Goal: Task Accomplishment & Management: Complete application form

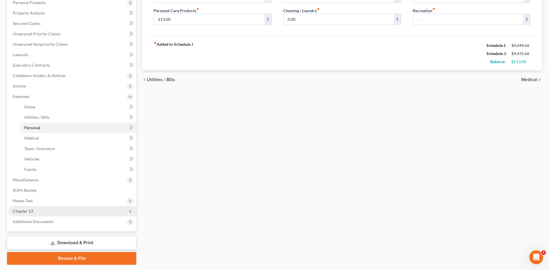
scroll to position [121, 0]
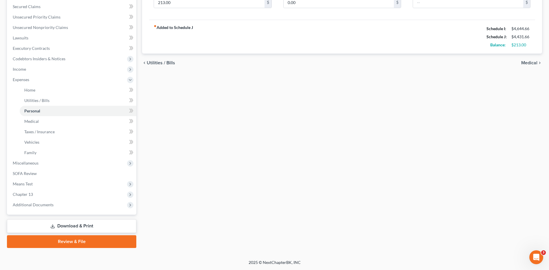
click at [71, 239] on link "Review & File" at bounding box center [71, 241] width 129 height 13
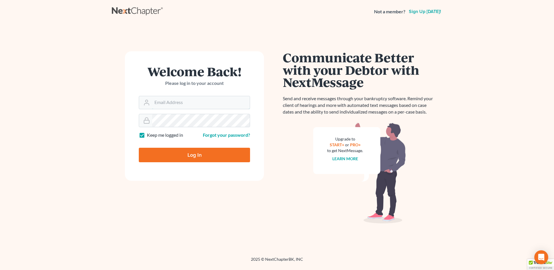
type input "[PERSON_NAME][EMAIL_ADDRESS][DOMAIN_NAME]"
click at [173, 142] on form "Welcome Back! Please log in to your account Email Address lisa.b@eorumyoung.com…" at bounding box center [194, 115] width 139 height 129
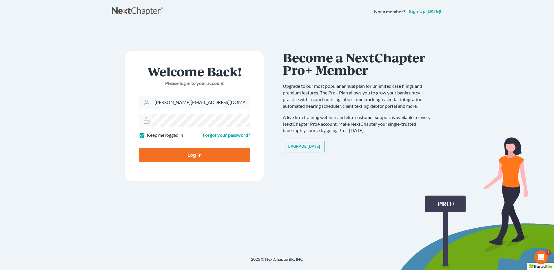
click at [186, 154] on input "Log In" at bounding box center [194, 155] width 111 height 14
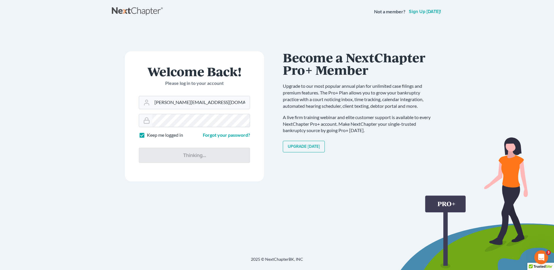
type input "Thinking..."
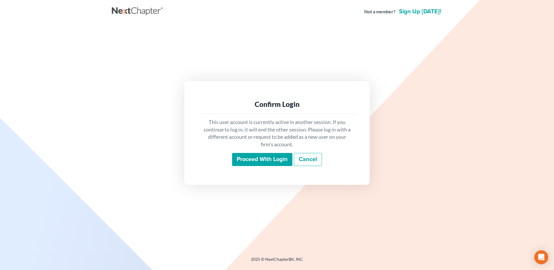
click at [253, 160] on input "Proceed with login" at bounding box center [262, 159] width 60 height 13
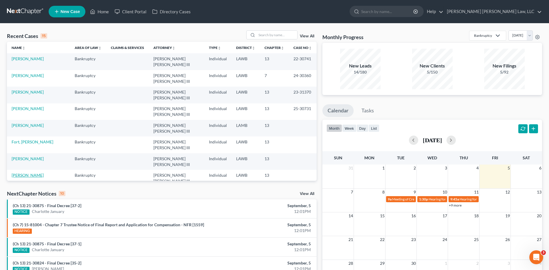
click at [19, 173] on link "[PERSON_NAME]" at bounding box center [28, 175] width 32 height 5
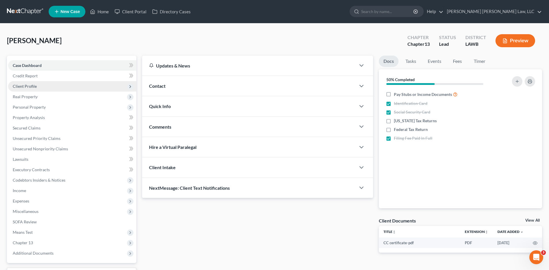
click at [21, 86] on span "Client Profile" at bounding box center [25, 86] width 24 height 5
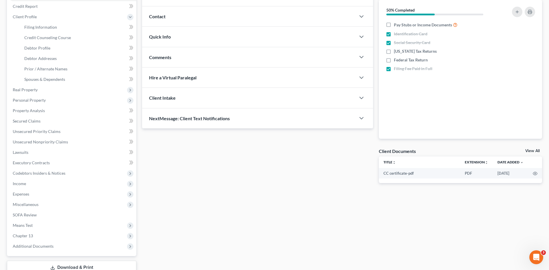
scroll to position [111, 0]
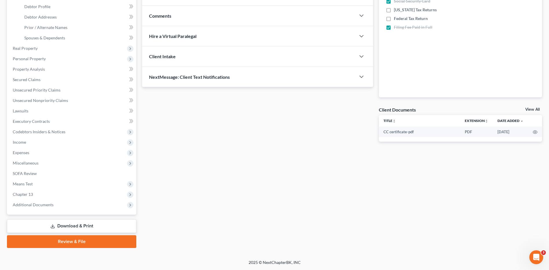
drag, startPoint x: 67, startPoint y: 241, endPoint x: 293, endPoint y: 163, distance: 239.7
click at [67, 241] on link "Review & File" at bounding box center [71, 241] width 129 height 13
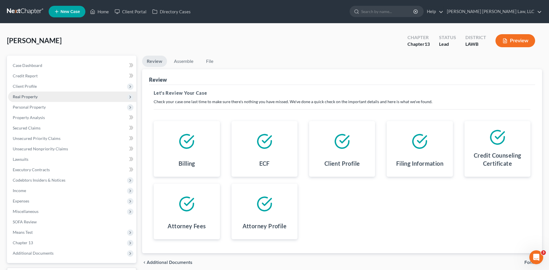
click at [25, 94] on span "Real Property" at bounding box center [25, 96] width 25 height 5
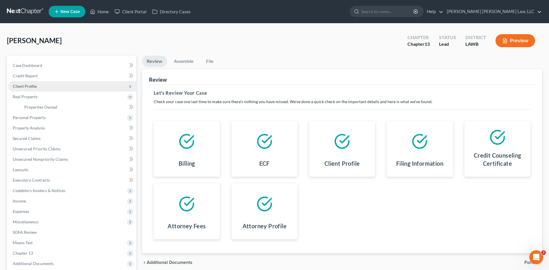
click at [25, 87] on span "Client Profile" at bounding box center [25, 86] width 24 height 5
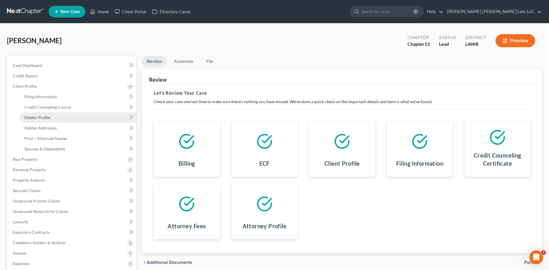
click at [41, 115] on span "Debtor Profile" at bounding box center [37, 117] width 26 height 5
select select "3"
select select "1"
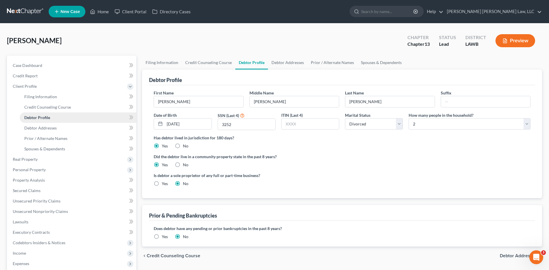
radio input "true"
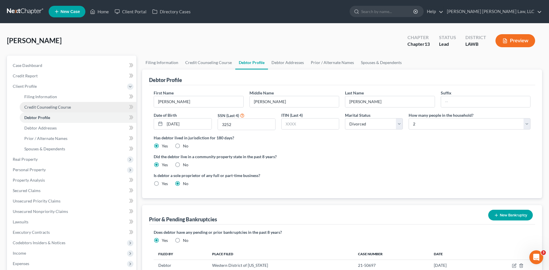
click at [39, 108] on span "Credit Counseling Course" at bounding box center [47, 107] width 47 height 5
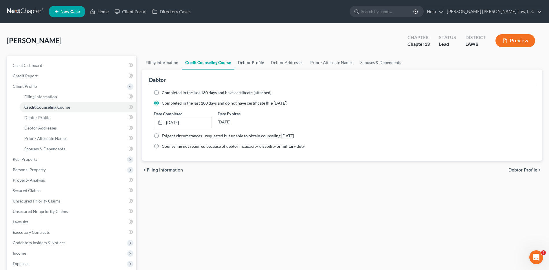
click at [248, 65] on link "Debtor Profile" at bounding box center [251, 63] width 33 height 14
select select "3"
select select "1"
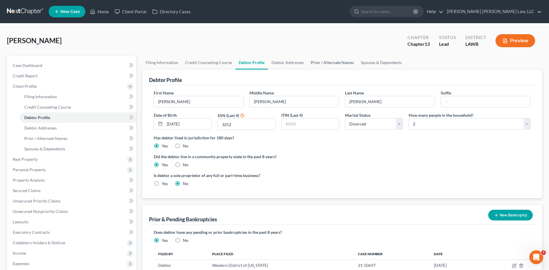
click at [322, 63] on link "Prior / Alternate Names" at bounding box center [333, 63] width 50 height 14
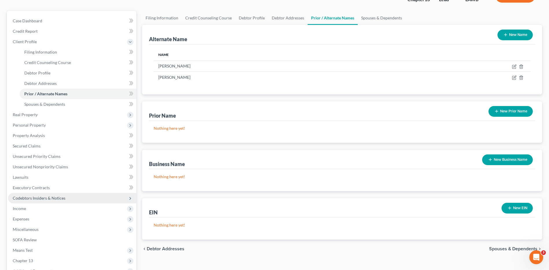
scroll to position [111, 0]
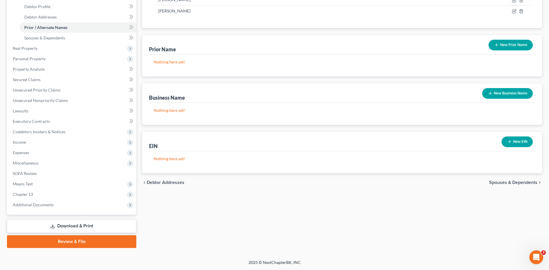
click at [69, 238] on link "Review & File" at bounding box center [71, 241] width 129 height 13
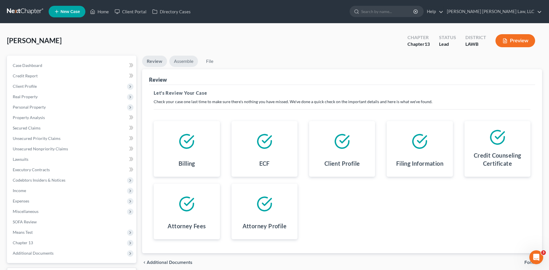
click at [183, 60] on link "Assemble" at bounding box center [183, 61] width 29 height 11
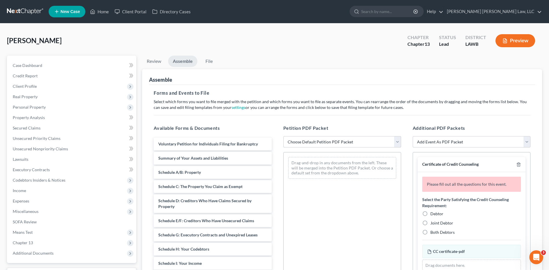
click at [301, 140] on select "Choose Default Petition PDF Packet Complete Bankruptcy Petition (all forms and …" at bounding box center [342, 142] width 118 height 12
select select "0"
click at [283, 136] on select "Choose Default Petition PDF Packet Complete Bankruptcy Petition (all forms and …" at bounding box center [342, 142] width 118 height 12
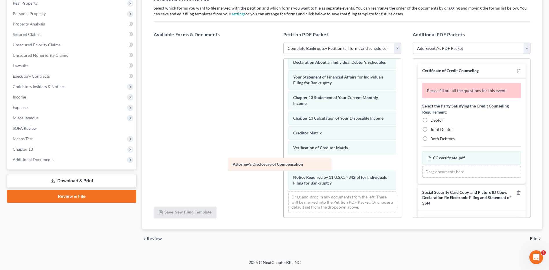
scroll to position [164, 0]
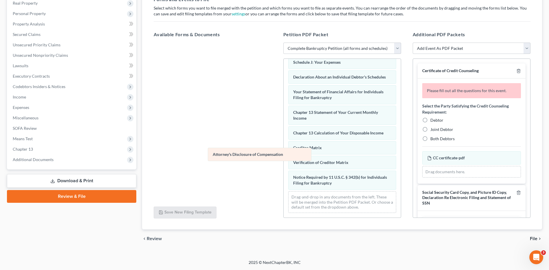
drag, startPoint x: 294, startPoint y: 184, endPoint x: 214, endPoint y: 155, distance: 85.4
click at [284, 155] on div "Attorney's Disclosure of Compensation Voluntary Petition for Individuals Filing…" at bounding box center [342, 59] width 117 height 317
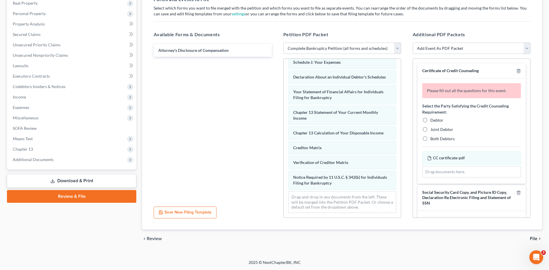
click at [431, 121] on label "Debtor" at bounding box center [437, 120] width 13 height 6
click at [433, 121] on input "Debtor" at bounding box center [435, 119] width 4 height 4
radio input "true"
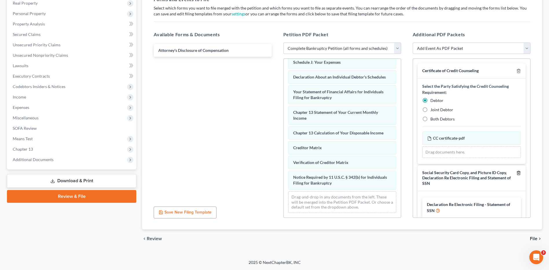
click at [519, 173] on line "button" at bounding box center [519, 173] width 0 height 1
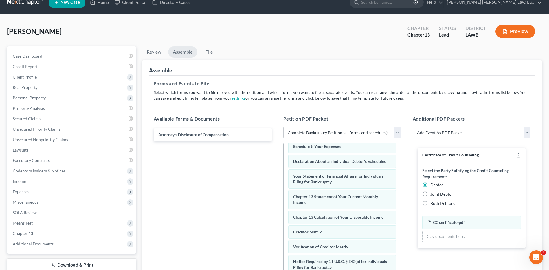
scroll to position [0, 0]
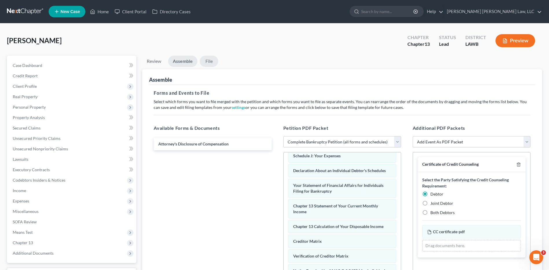
click at [211, 61] on link "File" at bounding box center [209, 61] width 19 height 11
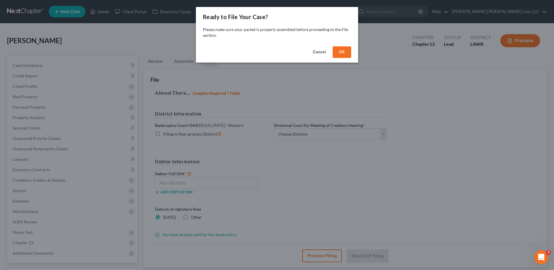
click at [341, 53] on button "OK" at bounding box center [341, 52] width 19 height 12
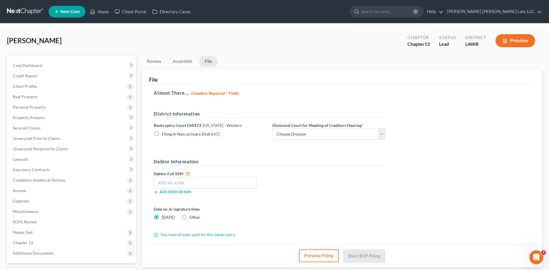
click at [162, 133] on label "Filing in Non-primary District" at bounding box center [191, 134] width 58 height 7
click at [164, 133] on input "Filing in Non-primary District" at bounding box center [166, 133] width 4 height 4
checkbox input "true"
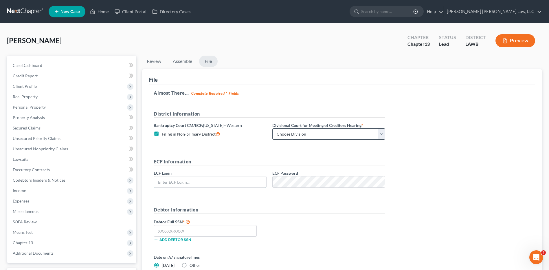
type input "lisa.b@eorumyoung.com"
click at [298, 133] on select "Choose Division Alexandria Lafayette-Opelousas Lake Charles Monroe Shreveport" at bounding box center [328, 134] width 113 height 12
select select "1"
click at [272, 128] on select "Choose Division Alexandria Lafayette-Opelousas Lake Charles Monroe Shreveport" at bounding box center [328, 134] width 113 height 12
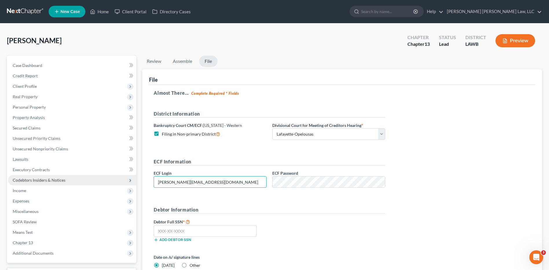
drag, startPoint x: 210, startPoint y: 182, endPoint x: 133, endPoint y: 180, distance: 77.1
click at [133, 180] on div "Petition Navigation Case Dashboard Payments Invoices Payments Payments Credit R…" at bounding box center [274, 195] width 541 height 278
type input "eoyoung3P"
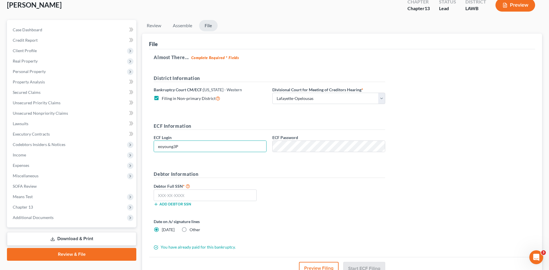
scroll to position [86, 0]
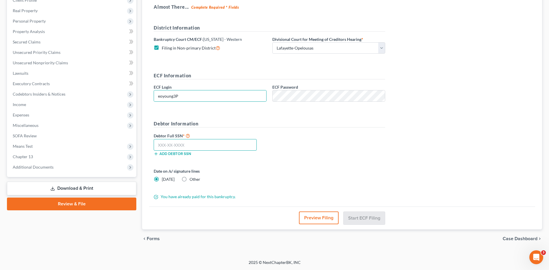
click at [165, 146] on input "text" at bounding box center [205, 145] width 103 height 12
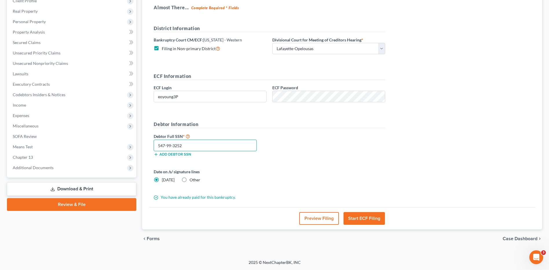
scroll to position [85, 0]
type input "547-99-3252"
click at [366, 218] on button "Start ECF Filing" at bounding box center [364, 218] width 41 height 13
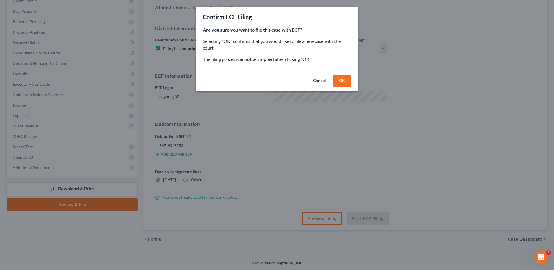
click at [340, 84] on button "OK" at bounding box center [341, 81] width 19 height 12
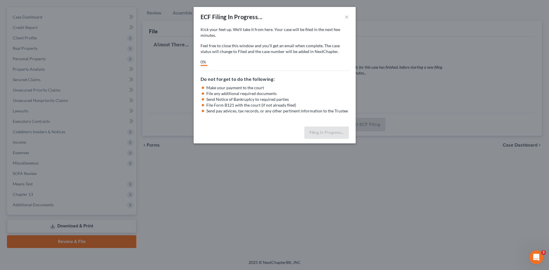
scroll to position [48, 0]
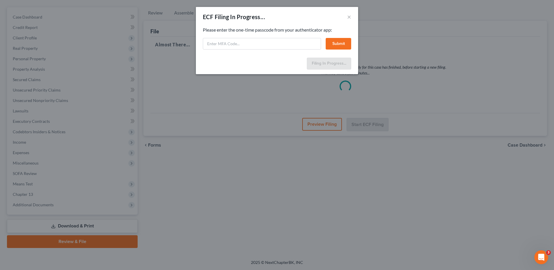
select select "1"
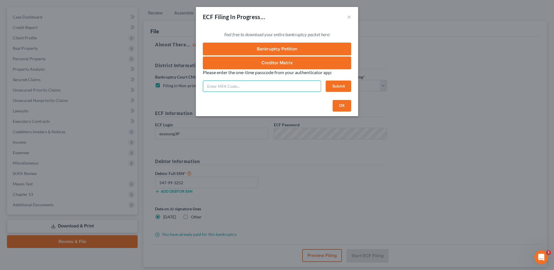
click at [263, 86] on input "text" at bounding box center [262, 86] width 118 height 12
type input "247856"
click at [348, 19] on button "×" at bounding box center [349, 16] width 4 height 7
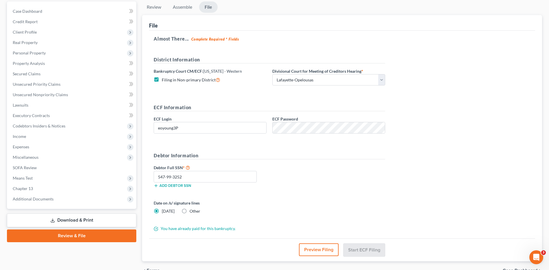
scroll to position [86, 0]
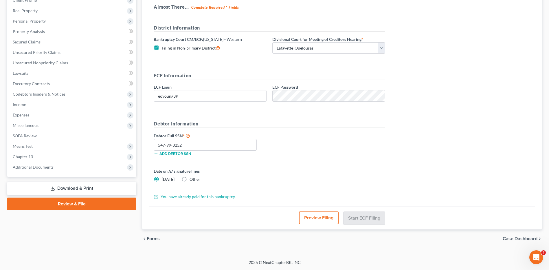
click at [321, 217] on button "Preview Filing" at bounding box center [319, 217] width 40 height 13
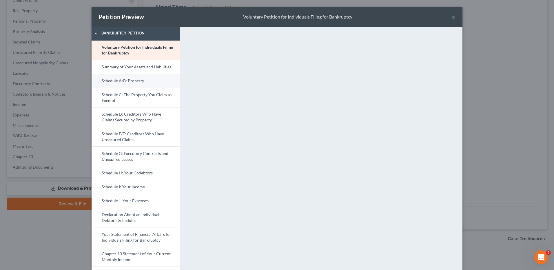
click at [120, 81] on link "Schedule A/B: Property" at bounding box center [135, 81] width 88 height 14
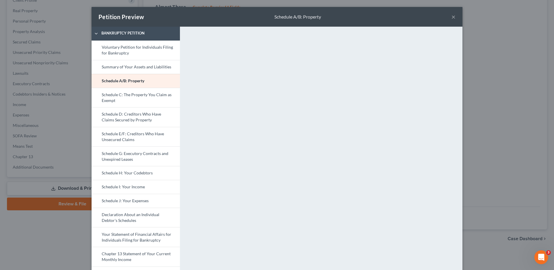
click at [451, 16] on button "×" at bounding box center [453, 16] width 4 height 7
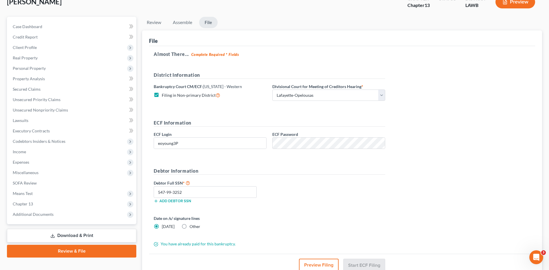
scroll to position [0, 0]
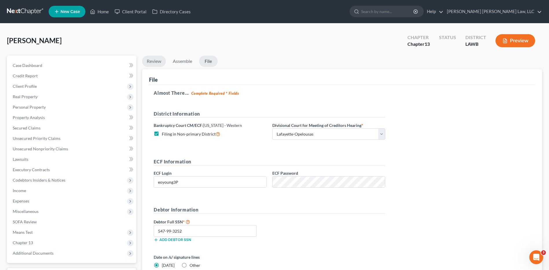
click at [156, 63] on link "Review" at bounding box center [154, 61] width 24 height 11
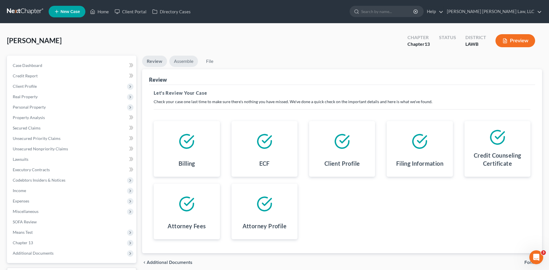
click at [183, 61] on link "Assemble" at bounding box center [183, 61] width 29 height 11
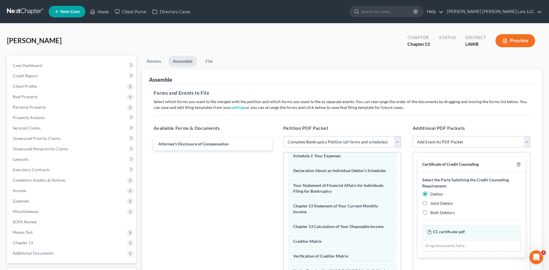
click at [307, 140] on select "Choose Default Petition PDF Packet Complete Bankruptcy Petition (all forms and …" at bounding box center [342, 142] width 118 height 12
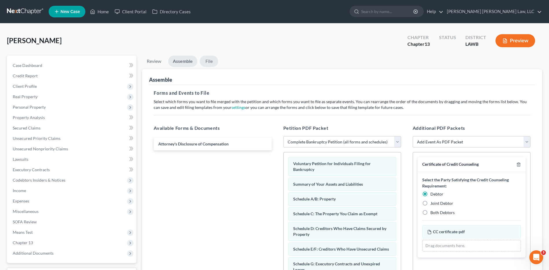
click at [209, 60] on link "File" at bounding box center [209, 61] width 19 height 11
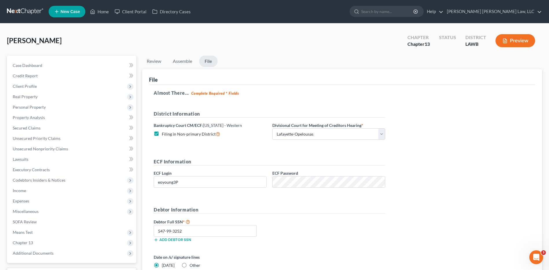
click at [205, 60] on link "File" at bounding box center [208, 61] width 19 height 11
click at [208, 63] on link "File" at bounding box center [208, 61] width 19 height 11
click at [23, 72] on link "Credit Report" at bounding box center [72, 76] width 128 height 10
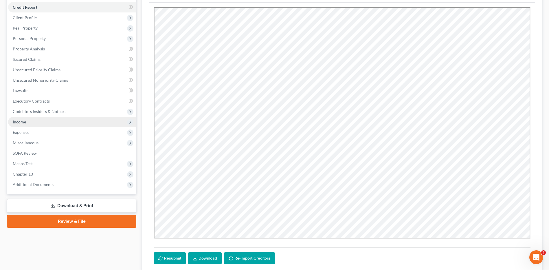
scroll to position [110, 0]
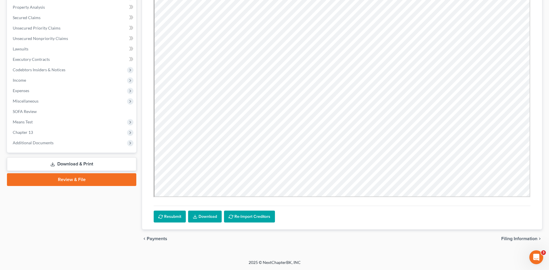
click at [79, 178] on link "Review & File" at bounding box center [71, 179] width 129 height 13
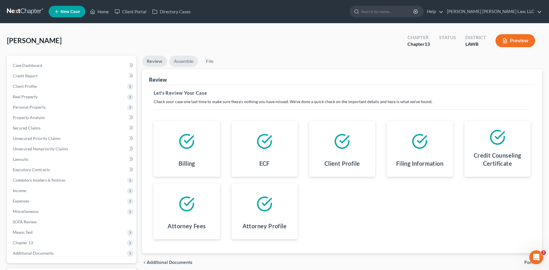
click at [181, 61] on link "Assemble" at bounding box center [183, 61] width 29 height 11
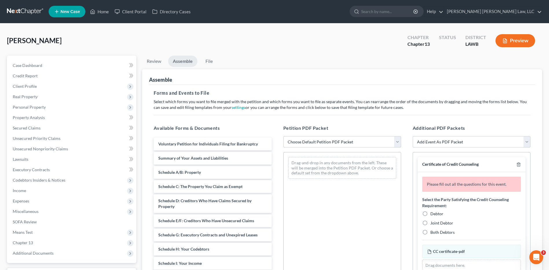
click at [299, 141] on select "Choose Default Petition PDF Packet Complete Bankruptcy Petition (all forms and …" at bounding box center [342, 142] width 118 height 12
select select "0"
click at [283, 136] on select "Choose Default Petition PDF Packet Complete Bankruptcy Petition (all forms and …" at bounding box center [342, 142] width 118 height 12
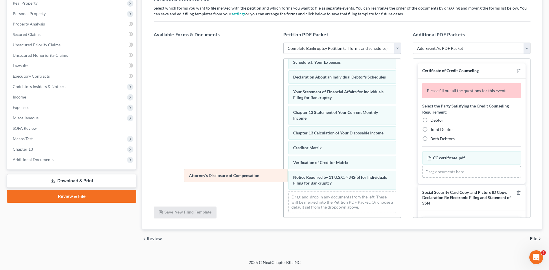
scroll to position [164, 0]
drag, startPoint x: 312, startPoint y: 181, endPoint x: 198, endPoint y: 164, distance: 115.3
click at [284, 167] on div "Attorney's Disclosure of Compensation Voluntary Petition for Individuals Filing…" at bounding box center [342, 59] width 117 height 317
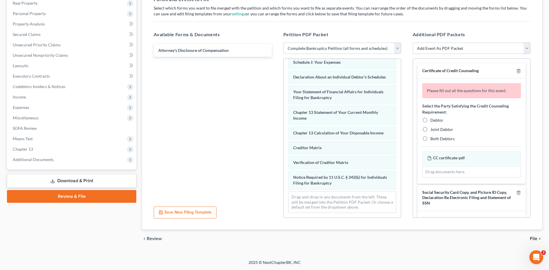
click at [431, 121] on label "Debtor" at bounding box center [437, 120] width 13 height 6
click at [433, 121] on input "Debtor" at bounding box center [435, 119] width 4 height 4
radio input "true"
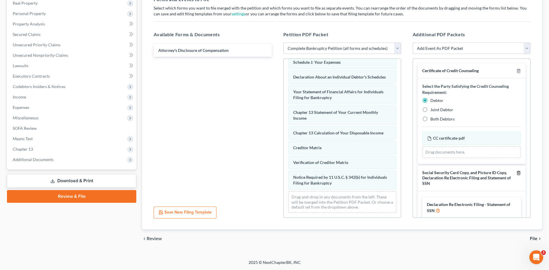
click at [517, 173] on icon "button" at bounding box center [518, 173] width 3 height 4
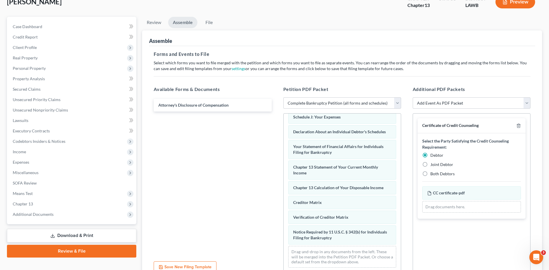
scroll to position [0, 0]
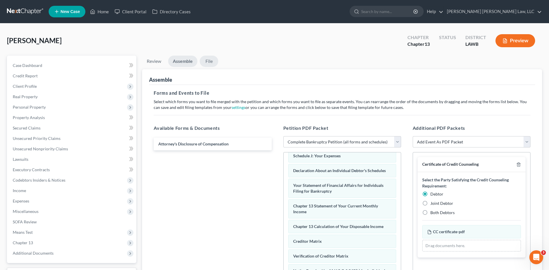
click at [214, 60] on link "File" at bounding box center [209, 61] width 19 height 11
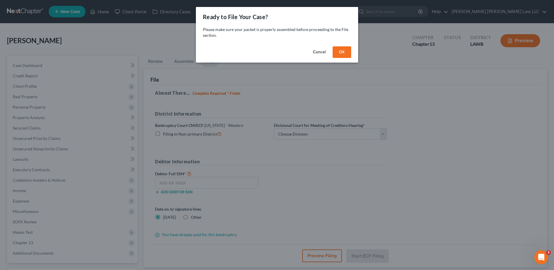
click at [335, 57] on button "OK" at bounding box center [341, 52] width 19 height 12
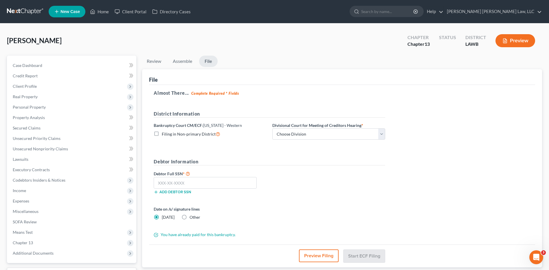
click at [162, 131] on label "Filing in Non-primary District" at bounding box center [191, 134] width 58 height 7
click at [164, 131] on input "Filing in Non-primary District" at bounding box center [166, 133] width 4 height 4
checkbox input "true"
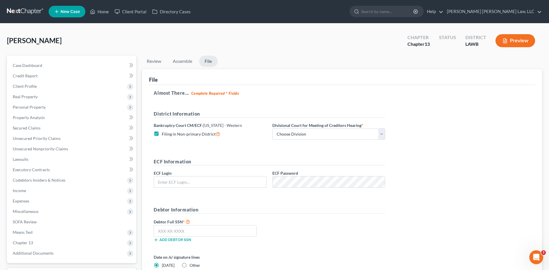
type input "eoyoung3P"
click at [305, 131] on select "Choose Division Alexandria Lafayette-Opelousas Lake Charles Monroe Shreveport" at bounding box center [328, 134] width 113 height 12
select select "1"
click at [272, 128] on select "Choose Division Alexandria Lafayette-Opelousas Lake Charles Monroe Shreveport" at bounding box center [328, 134] width 113 height 12
click at [174, 233] on input "text" at bounding box center [205, 231] width 103 height 12
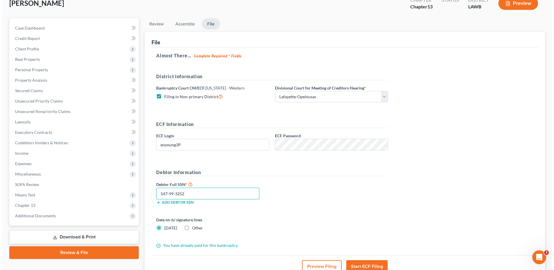
scroll to position [85, 0]
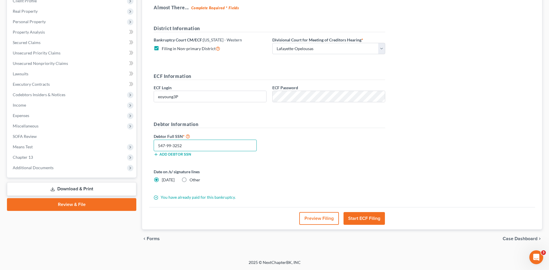
type input "547-99-3252"
click at [369, 218] on button "Start ECF Filing" at bounding box center [364, 218] width 41 height 13
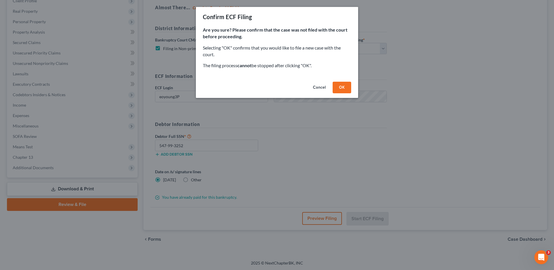
click at [340, 89] on button "OK" at bounding box center [341, 88] width 19 height 12
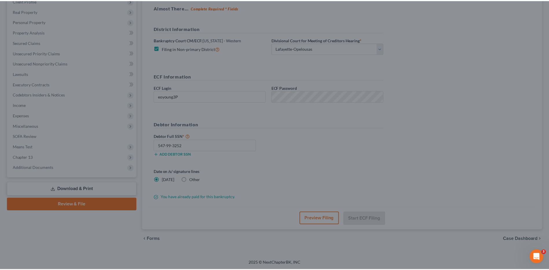
scroll to position [48, 0]
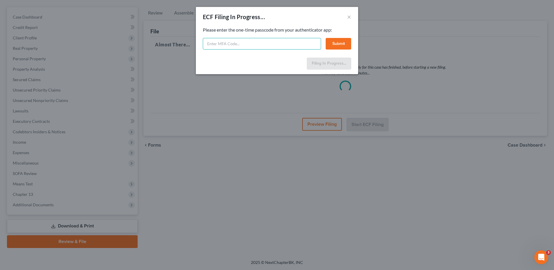
click at [269, 46] on input "text" at bounding box center [262, 44] width 118 height 12
type input "022290"
click at [338, 43] on button "Submit" at bounding box center [337, 44] width 25 height 12
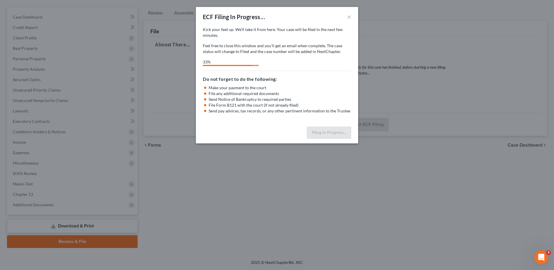
select select "1"
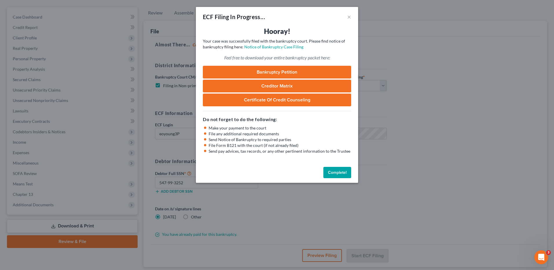
click at [339, 175] on button "Complete!" at bounding box center [337, 173] width 28 height 12
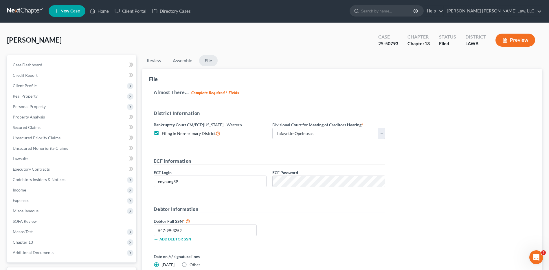
scroll to position [0, 0]
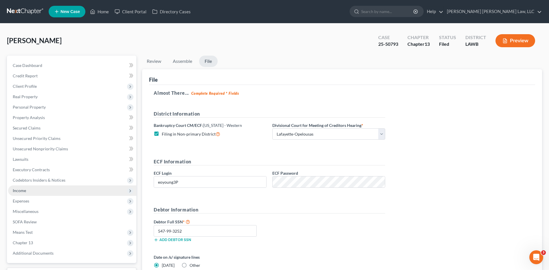
click at [23, 191] on span "Income" at bounding box center [19, 190] width 13 height 5
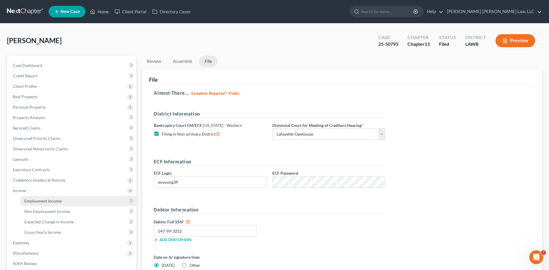
click at [55, 201] on span "Employment Income" at bounding box center [42, 200] width 37 height 5
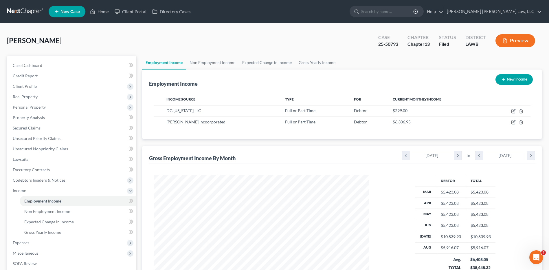
scroll to position [107, 226]
click at [22, 243] on span "Expenses" at bounding box center [21, 242] width 17 height 5
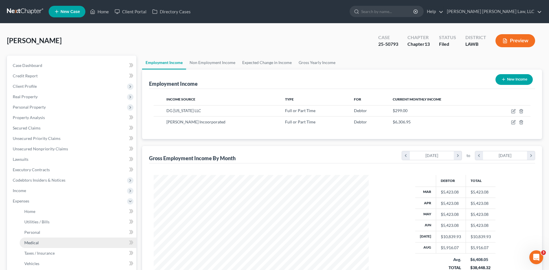
click at [26, 240] on span "Medical" at bounding box center [31, 242] width 14 height 5
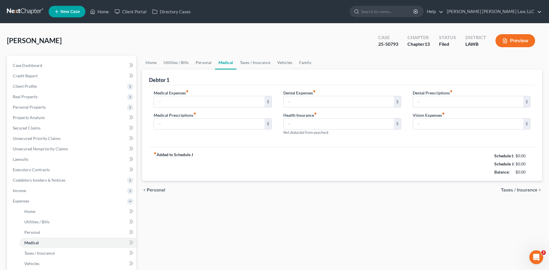
type input "75.00"
type input "50.00"
type input "266.00"
type input "0.00"
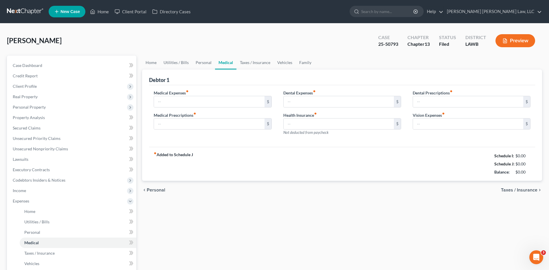
type input "0.00"
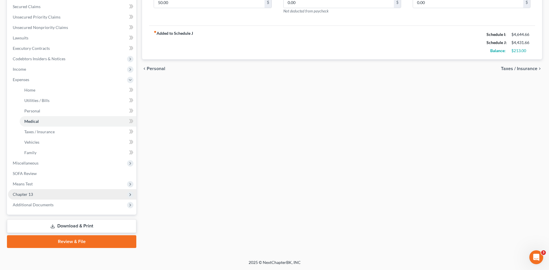
click at [34, 192] on span "Chapter 13" at bounding box center [72, 194] width 128 height 10
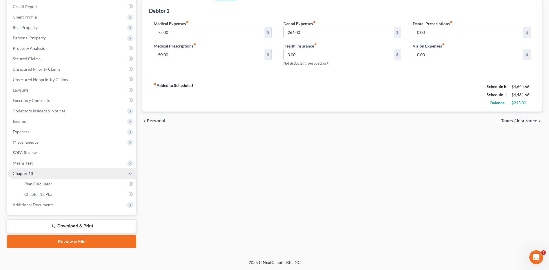
scroll to position [69, 0]
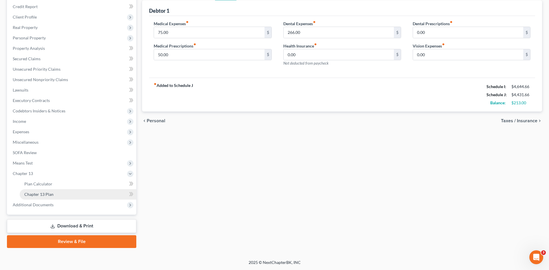
click at [35, 196] on span "Chapter 13 Plan" at bounding box center [38, 194] width 29 height 5
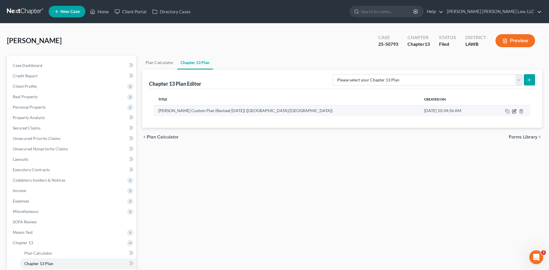
click at [514, 109] on icon "button" at bounding box center [514, 111] width 5 height 5
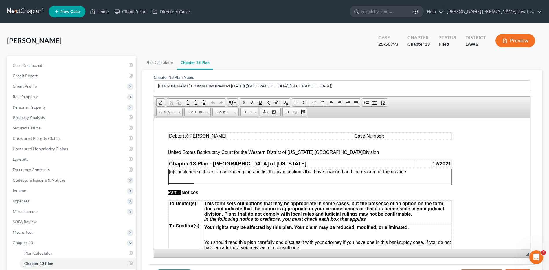
click at [395, 136] on td "Case Number:" at bounding box center [403, 136] width 98 height 6
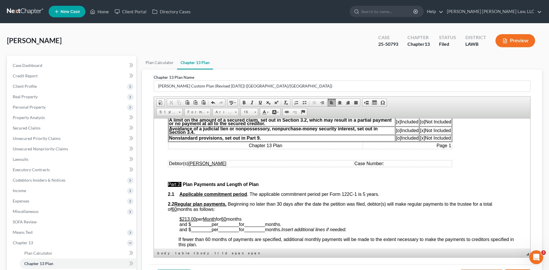
scroll to position [203, 0]
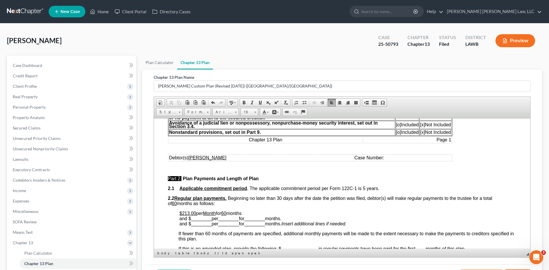
click at [399, 158] on td "Case Number:" at bounding box center [403, 157] width 98 height 6
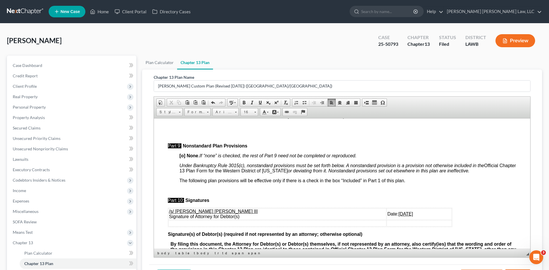
scroll to position [1731, 0]
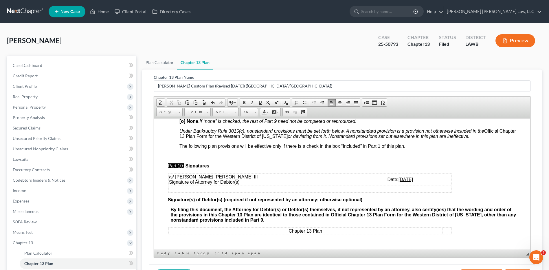
click at [399, 178] on u "09/04/2025" at bounding box center [406, 179] width 14 height 5
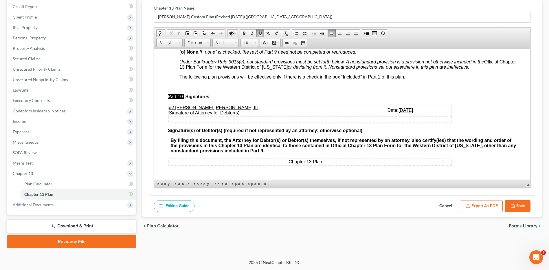
click at [477, 204] on button "Export as PDF" at bounding box center [482, 206] width 42 height 12
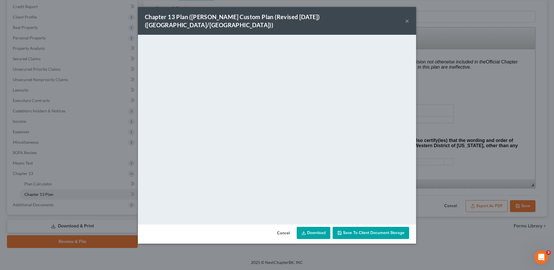
click at [312, 227] on link "Download" at bounding box center [313, 233] width 34 height 12
click at [280, 227] on button "Cancel" at bounding box center [283, 233] width 22 height 12
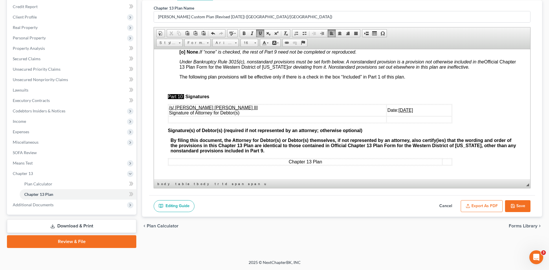
click at [520, 206] on button "Save" at bounding box center [517, 206] width 25 height 12
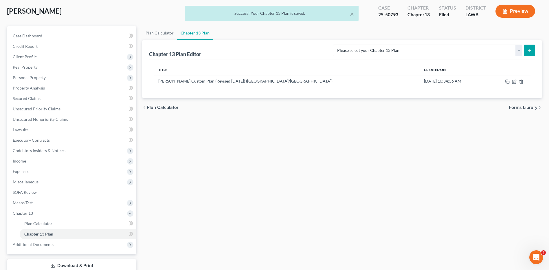
scroll to position [0, 0]
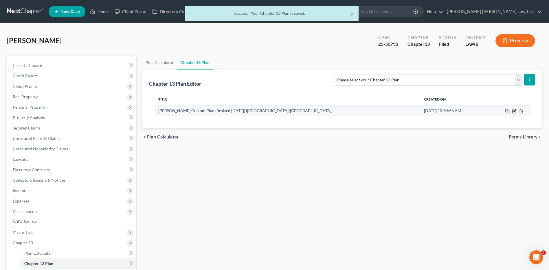
click at [515, 111] on icon "button" at bounding box center [515, 110] width 3 height 3
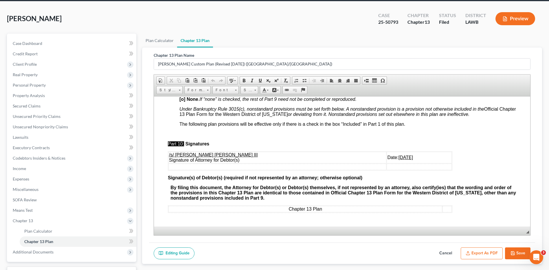
scroll to position [69, 0]
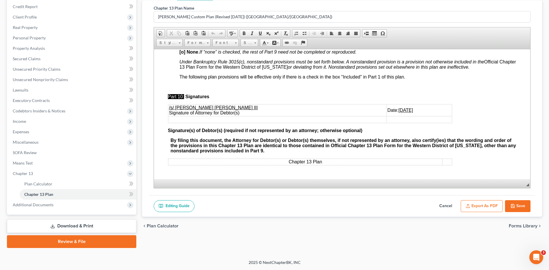
click at [517, 203] on button "Save" at bounding box center [517, 206] width 25 height 12
